Goal: Contribute content: Add original content to the website for others to see

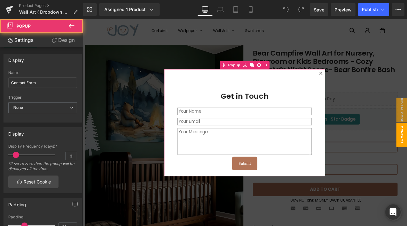
click at [364, 84] on icon at bounding box center [365, 84] width 4 height 4
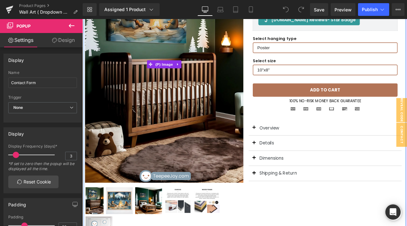
scroll to position [128, 0]
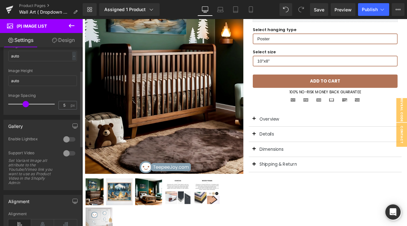
scroll to position [54, 0]
click at [66, 153] on div at bounding box center [69, 153] width 15 height 10
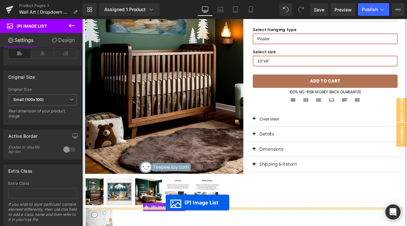
scroll to position [141, 0]
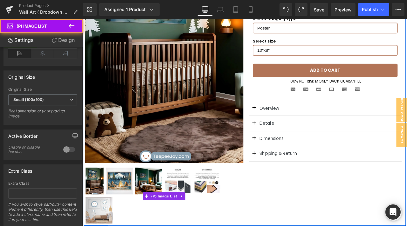
click at [263, 207] on div at bounding box center [180, 229] width 188 height 69
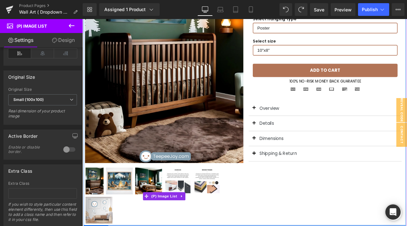
click at [201, 226] on icon at bounding box center [200, 229] width 4 height 5
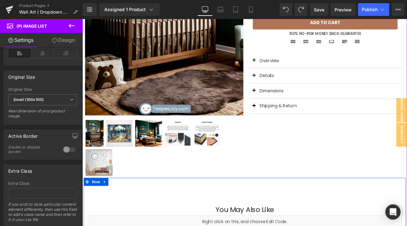
scroll to position [198, 0]
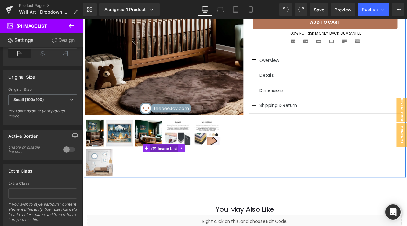
click at [173, 171] on span "(P) Image List" at bounding box center [179, 173] width 34 height 10
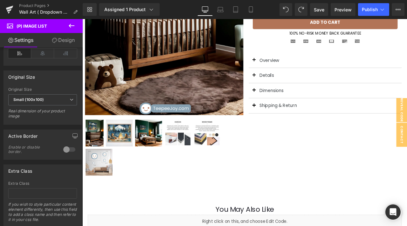
click at [71, 24] on icon at bounding box center [72, 26] width 8 height 8
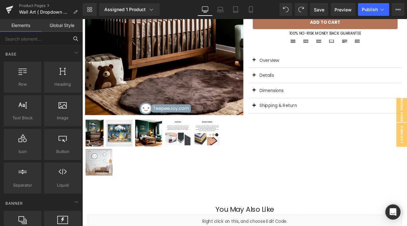
click at [43, 41] on input "text" at bounding box center [34, 39] width 69 height 14
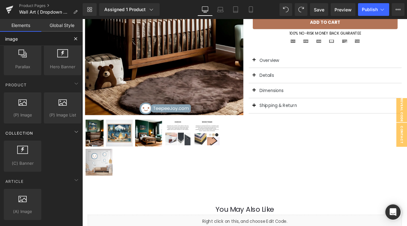
scroll to position [66, 0]
type input "image"
click at [368, 12] on button "Publish" at bounding box center [373, 9] width 31 height 13
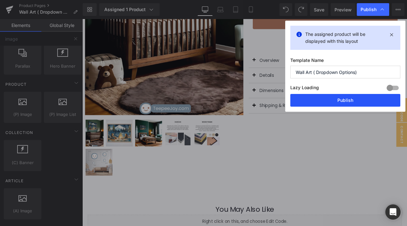
click at [345, 102] on button "Publish" at bounding box center [345, 100] width 110 height 13
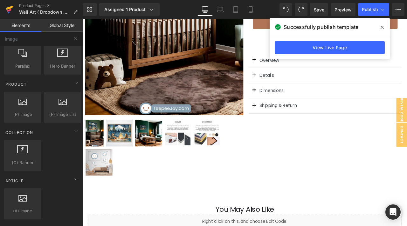
click at [11, 6] on icon at bounding box center [10, 10] width 8 height 16
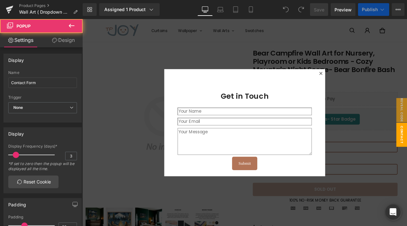
click at [364, 83] on icon at bounding box center [365, 84] width 4 height 4
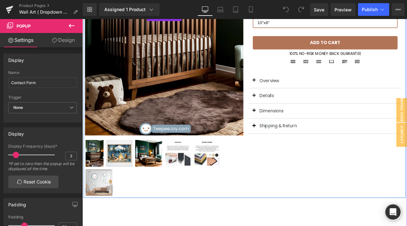
scroll to position [183, 0]
